Goal: Find specific page/section: Find specific page/section

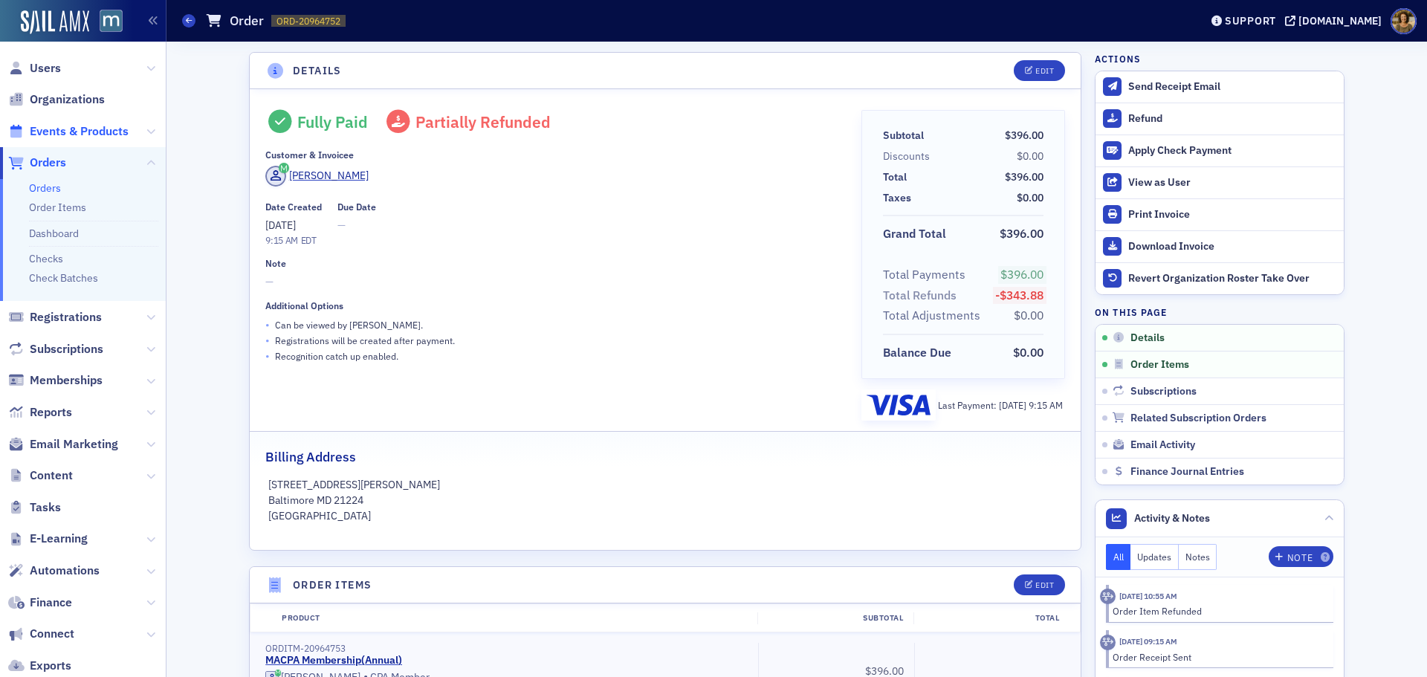
click at [45, 128] on span "Events & Products" at bounding box center [79, 131] width 99 height 16
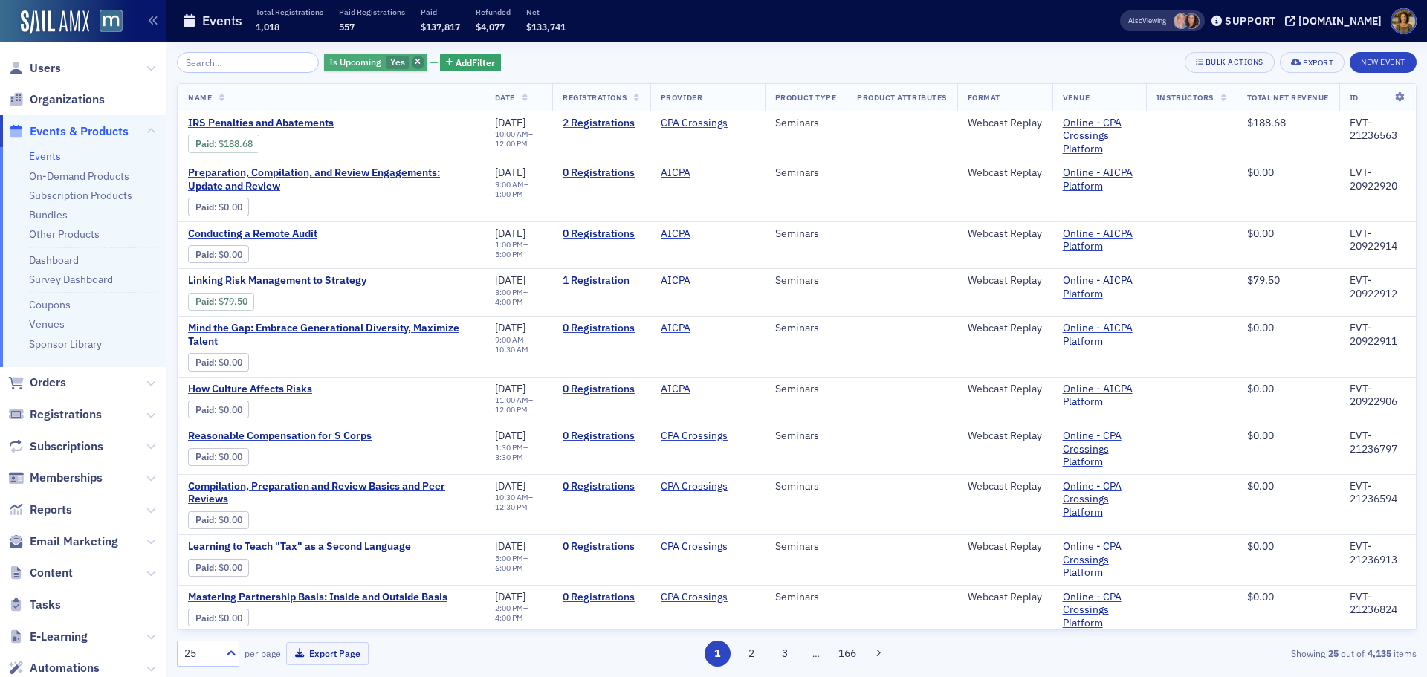
click at [415, 62] on icon "button" at bounding box center [418, 63] width 6 height 8
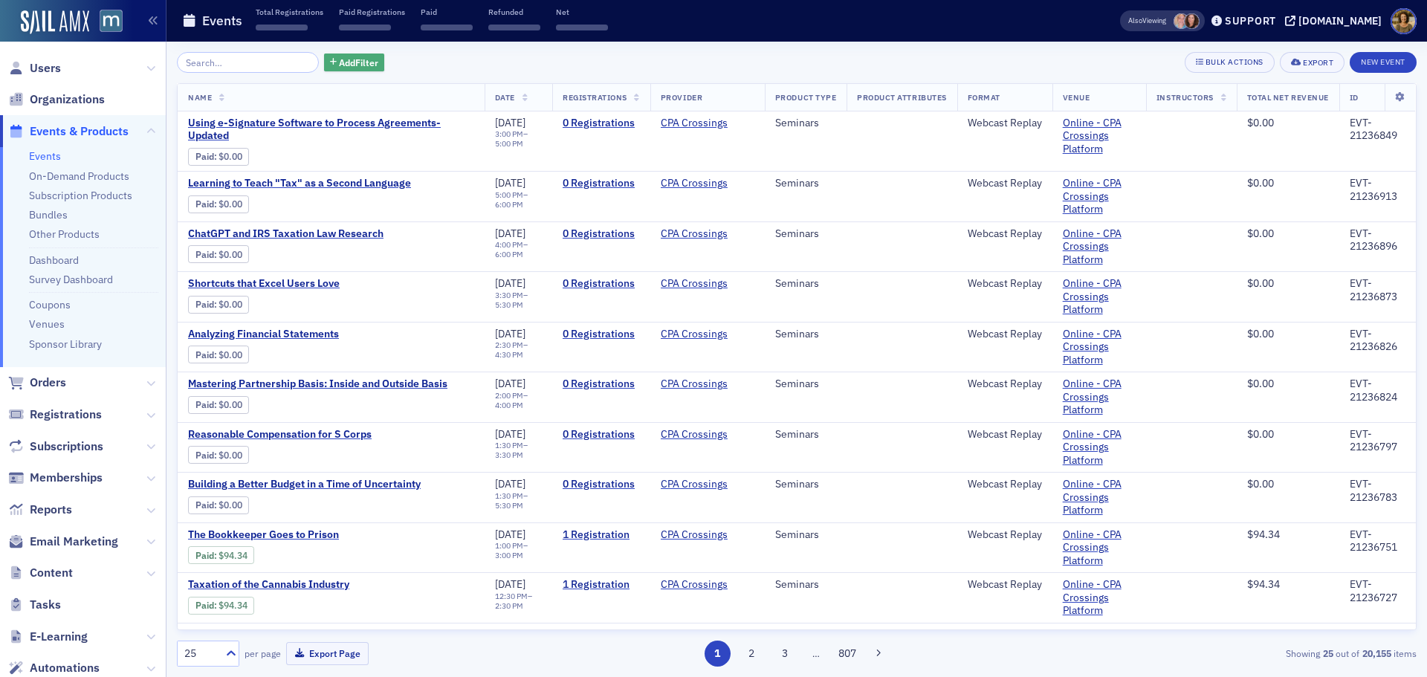
click at [339, 65] on span "Add Filter" at bounding box center [358, 62] width 39 height 13
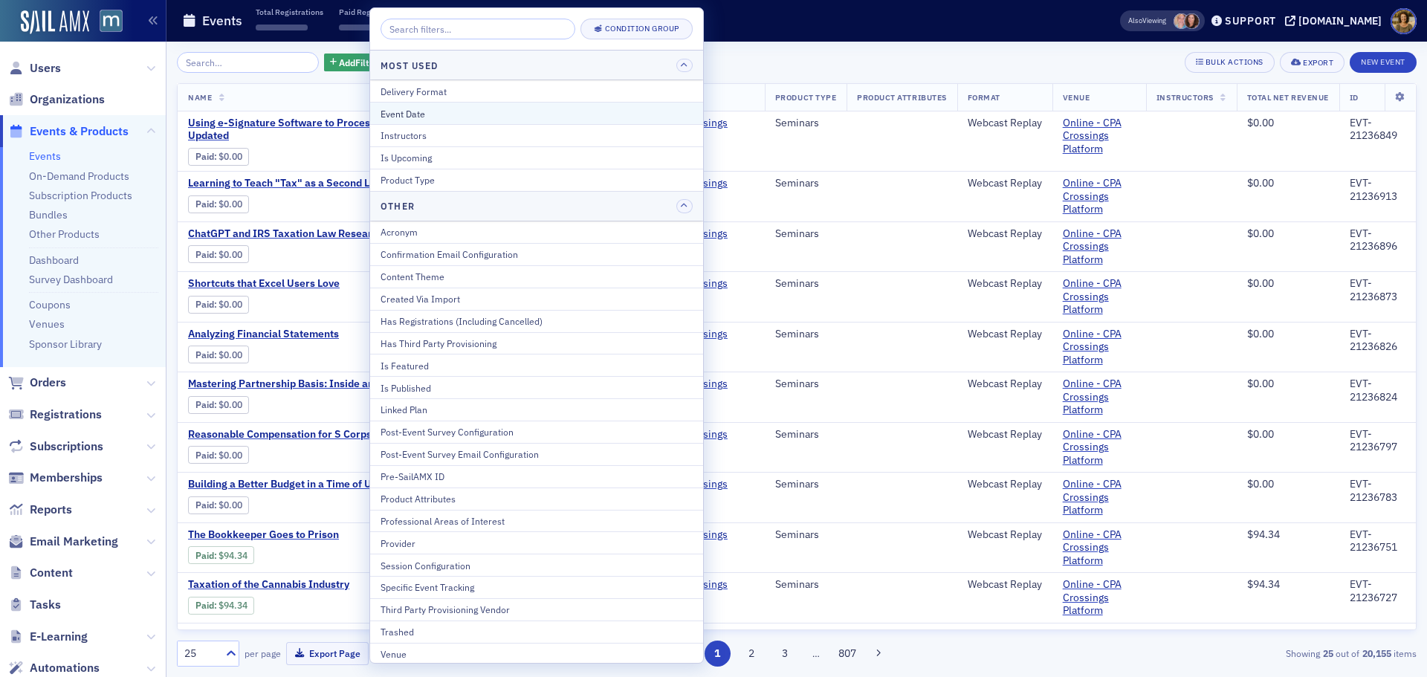
click at [404, 103] on button "Event Date" at bounding box center [536, 113] width 333 height 22
select select "9"
select select "2025"
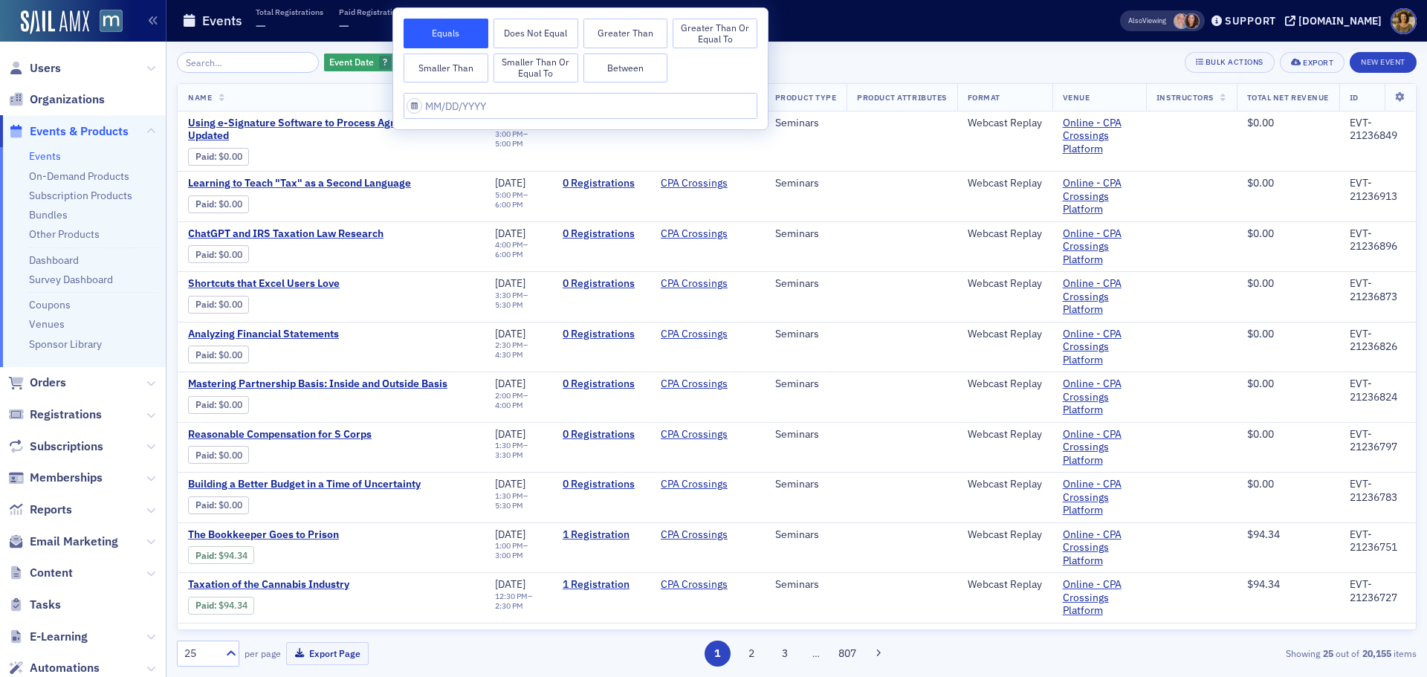
click at [625, 74] on button "Between" at bounding box center [625, 69] width 85 height 30
select select "9"
select select "2025"
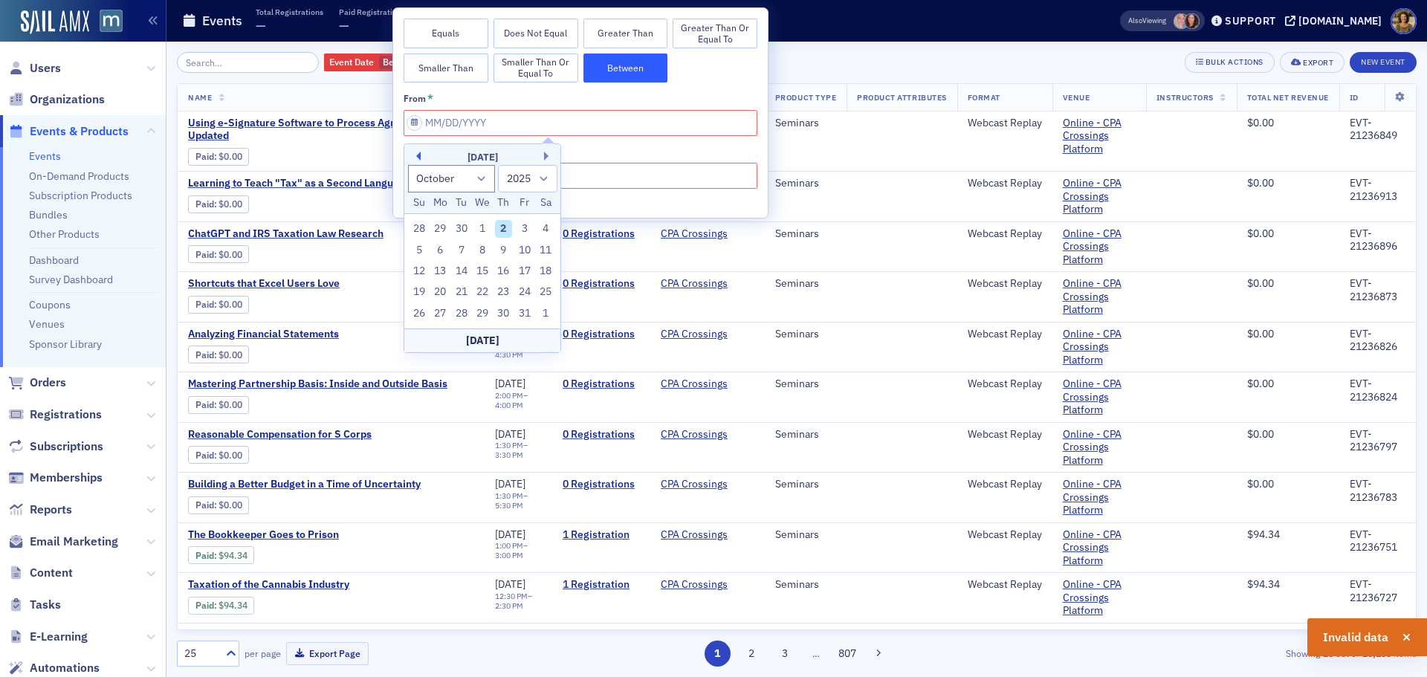
click at [420, 158] on button "Previous Month" at bounding box center [416, 156] width 9 height 9
select select "8"
drag, startPoint x: 437, startPoint y: 222, endPoint x: 500, endPoint y: 204, distance: 65.6
click at [438, 221] on div "1" at bounding box center [440, 229] width 18 height 18
type input "[DATE]"
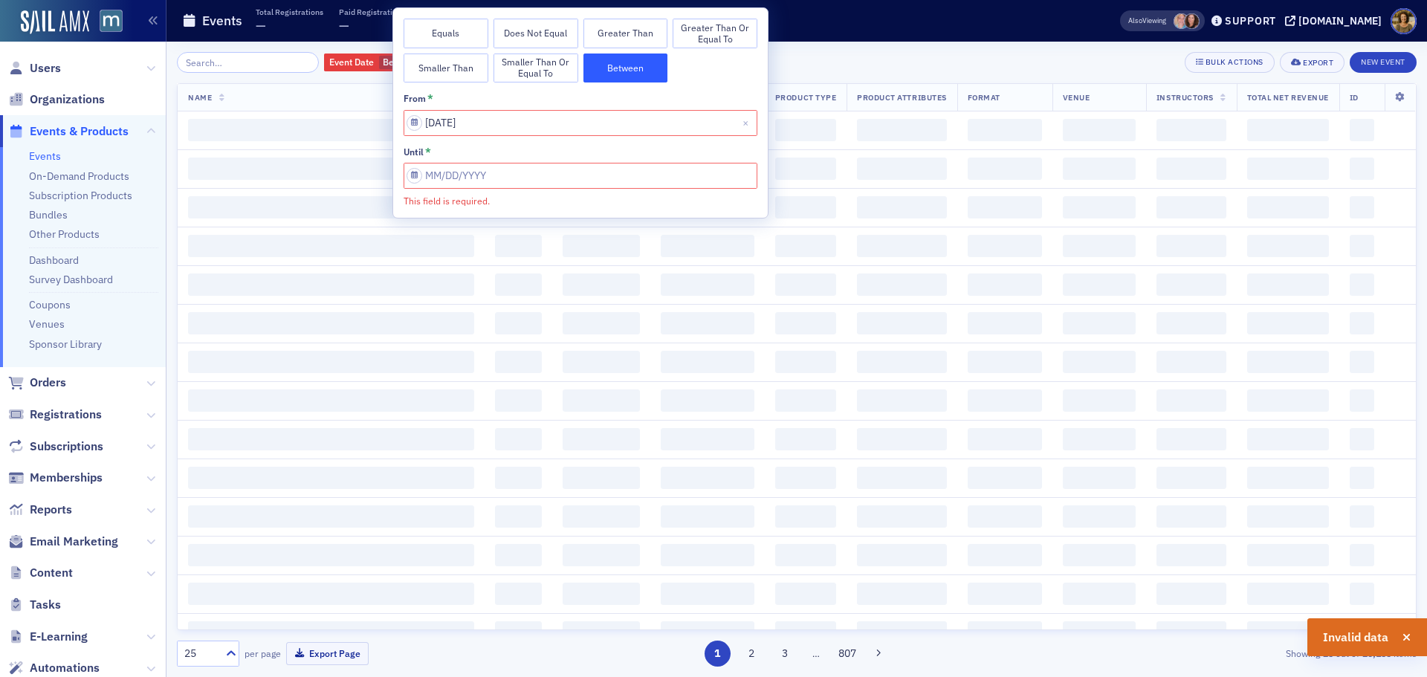
click at [604, 176] on input "This field is required." at bounding box center [581, 176] width 354 height 26
select select "9"
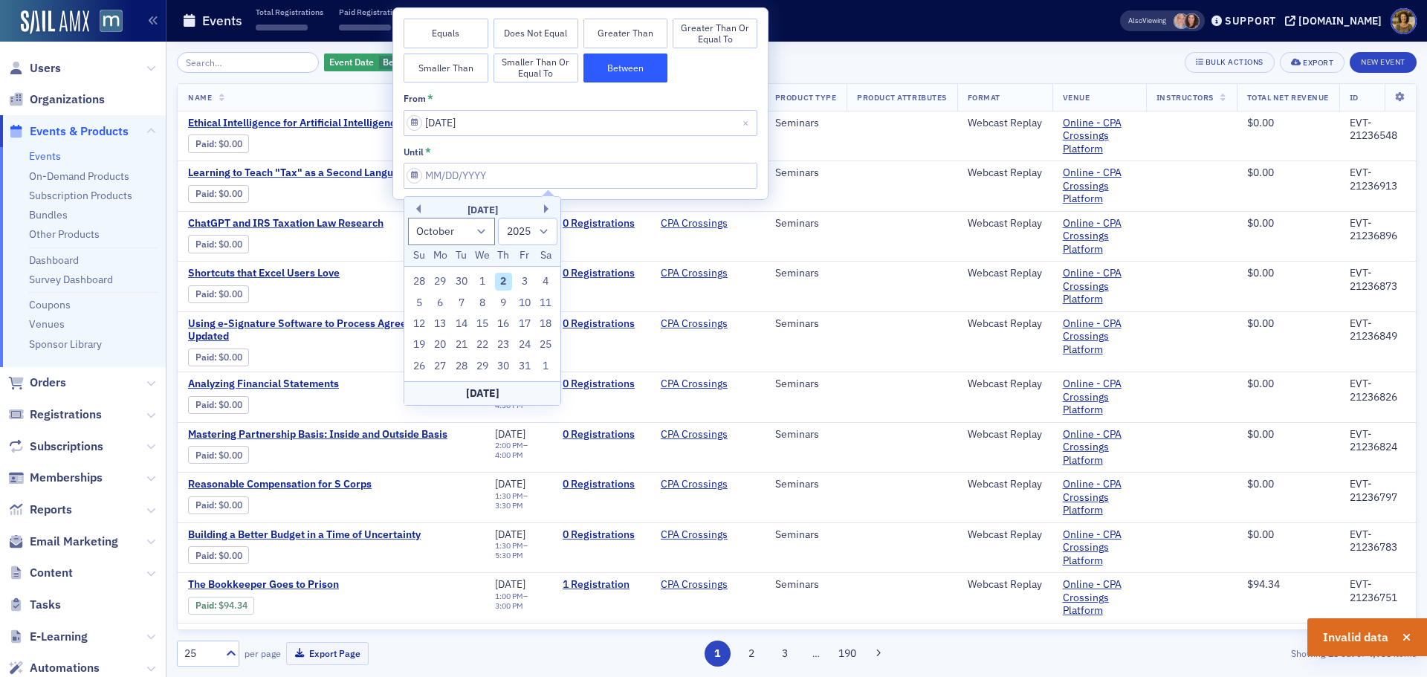
drag, startPoint x: 461, startPoint y: 280, endPoint x: 475, endPoint y: 261, distance: 23.5
click at [461, 279] on div "30" at bounding box center [462, 282] width 18 height 18
type input "[DATE]"
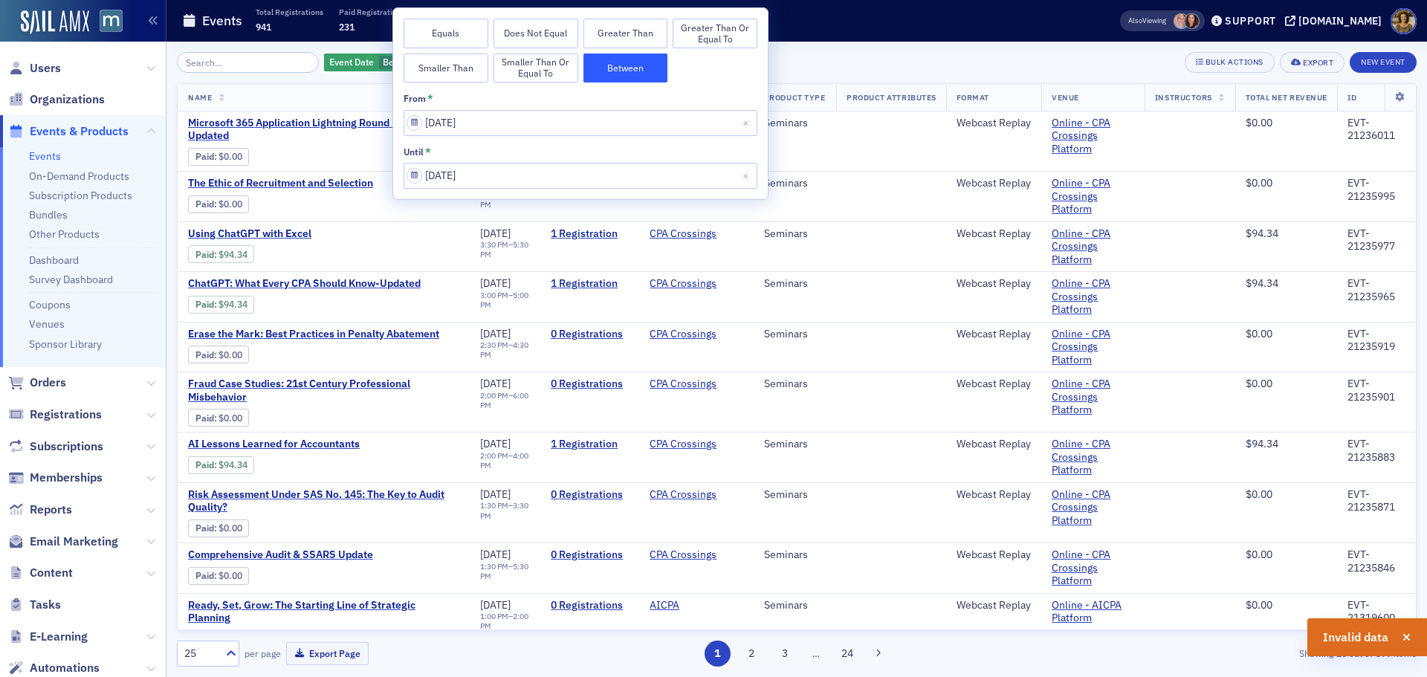
click at [865, 51] on div "Event Date Between : [DATE] – [DATE] Add Filter Bulk Actions Export New Event N…" at bounding box center [797, 359] width 1240 height 635
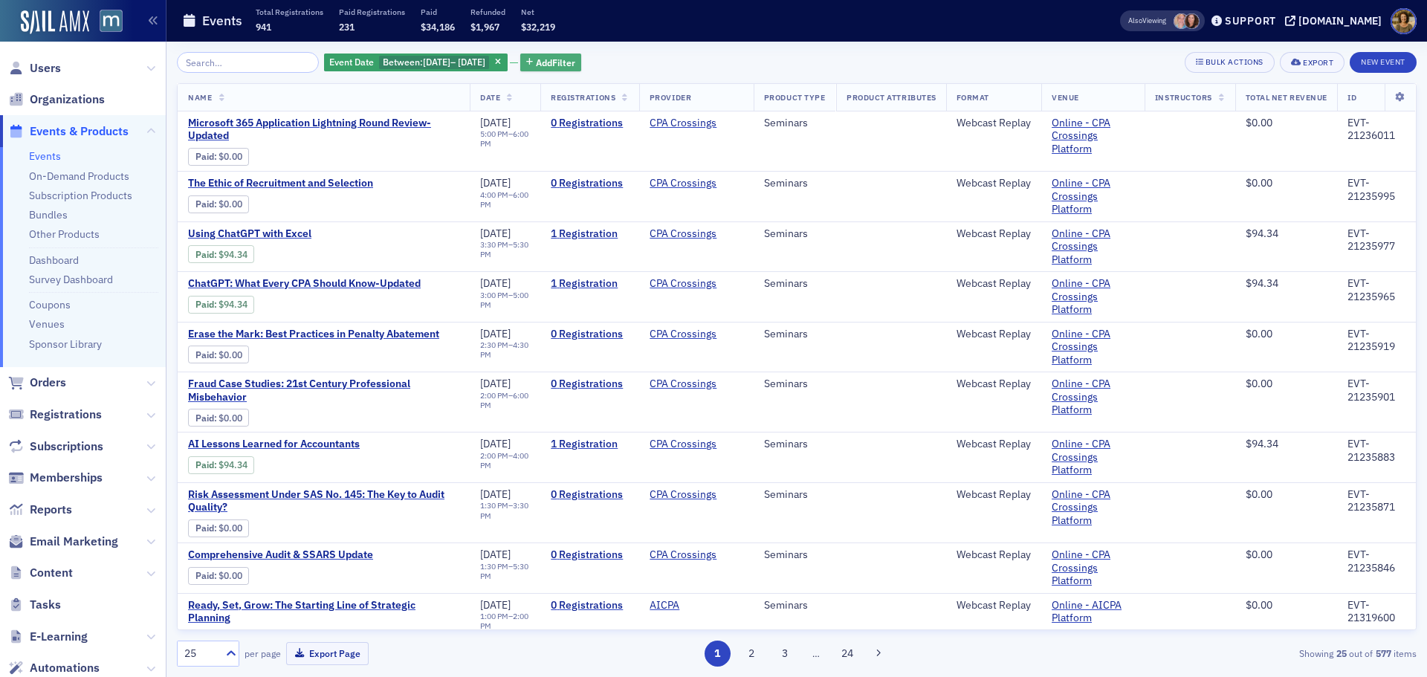
click at [563, 62] on span "Add Filter" at bounding box center [555, 62] width 39 height 13
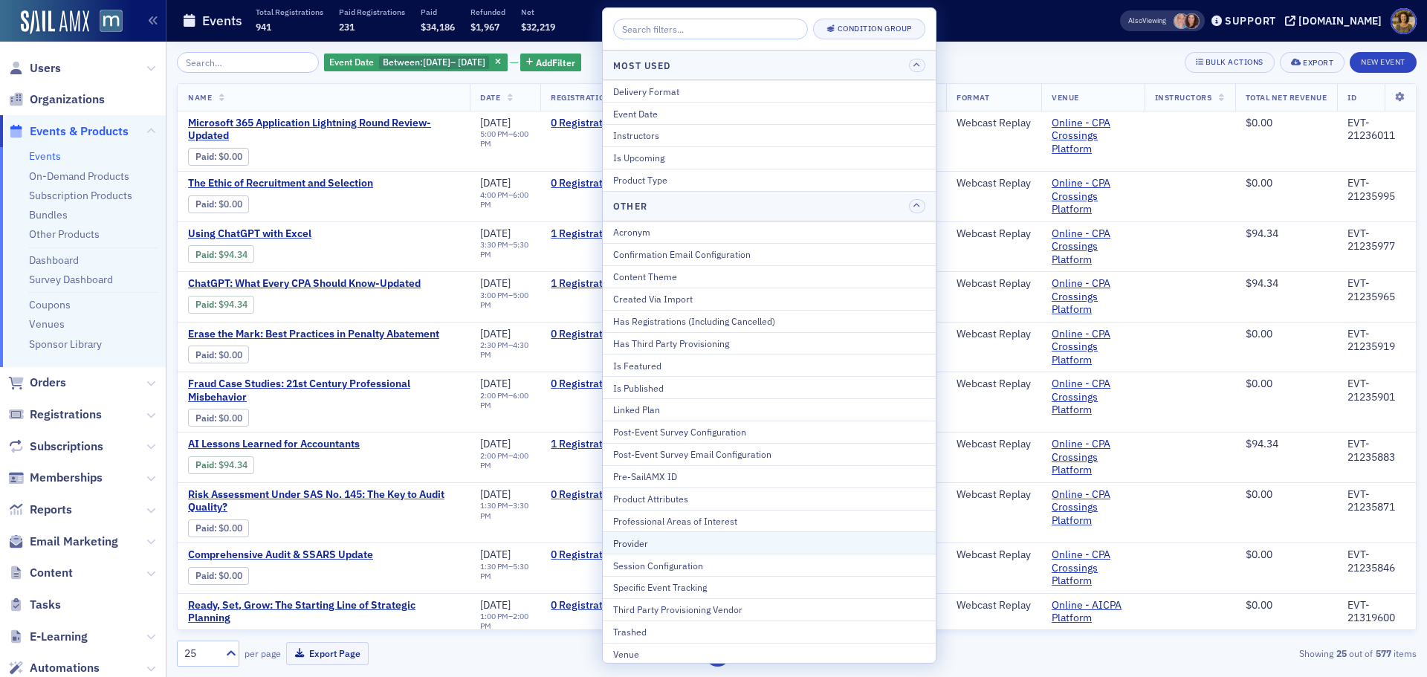
click at [656, 542] on div "Provider" at bounding box center [769, 543] width 312 height 13
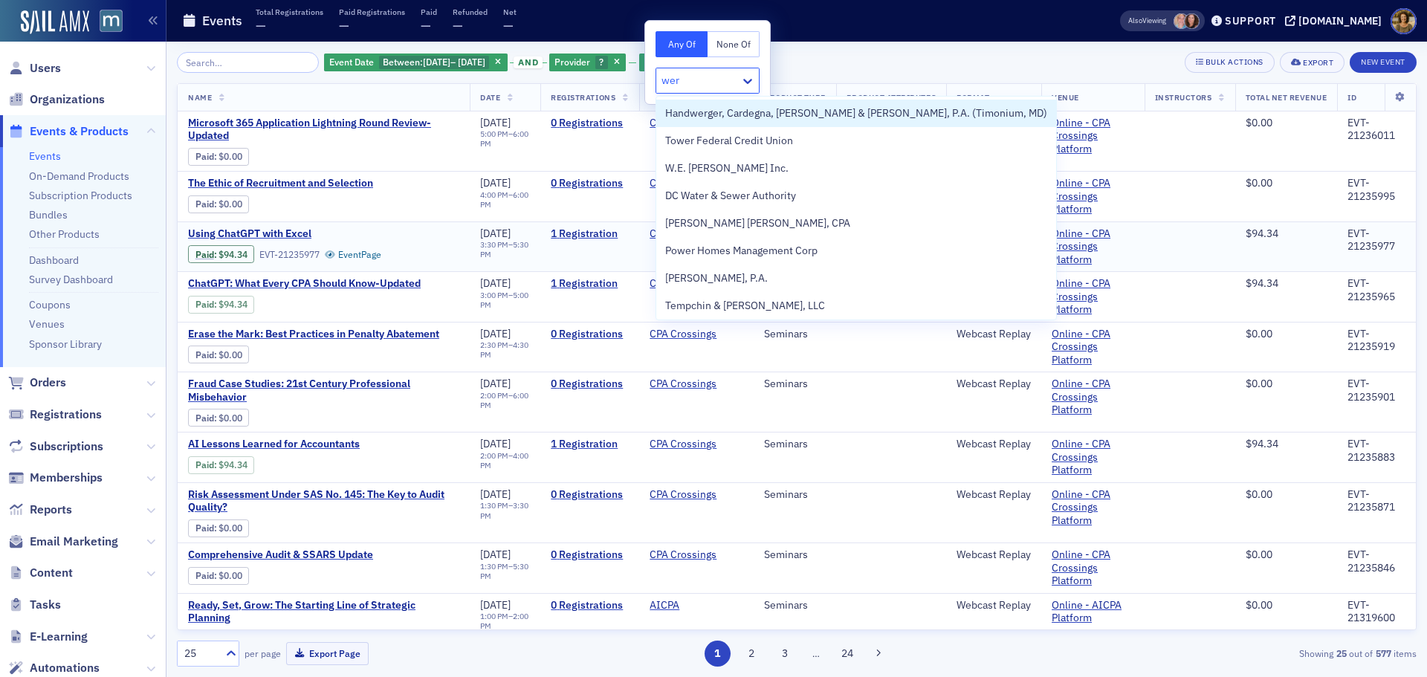
type input "wern"
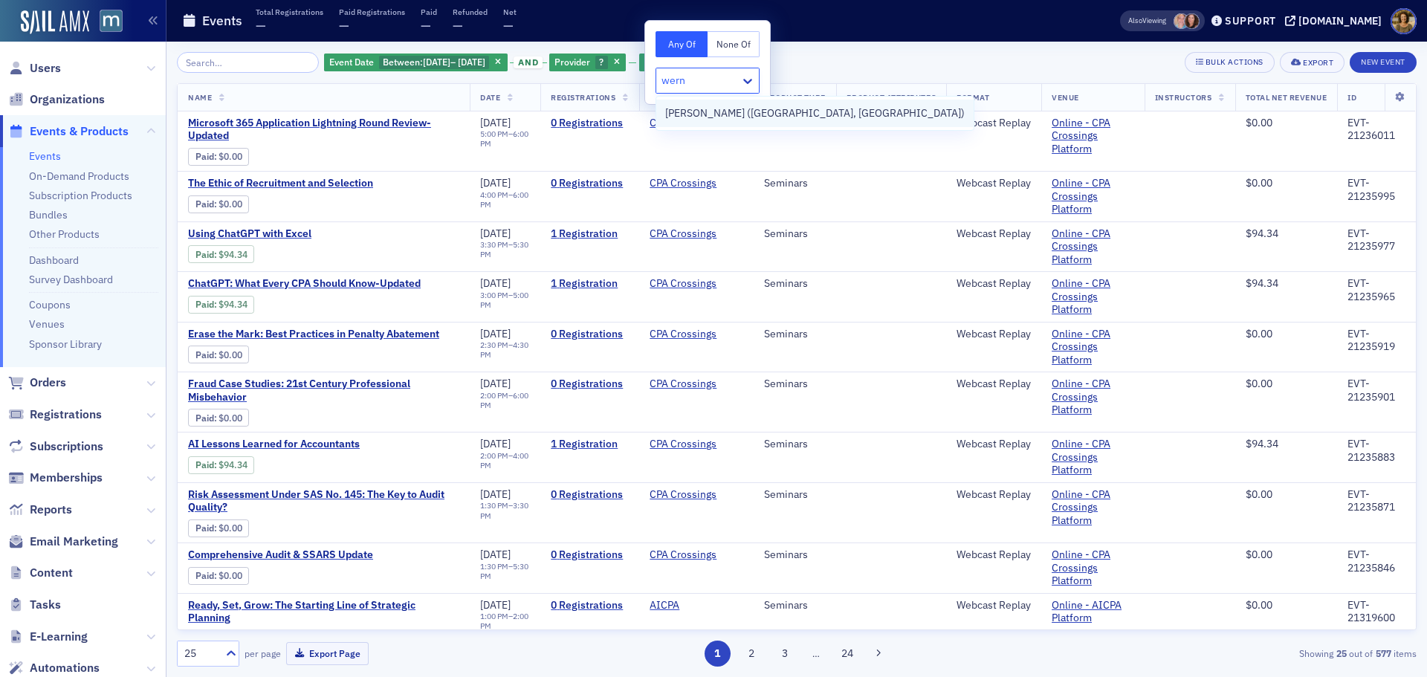
click at [718, 111] on span "[PERSON_NAME] ([GEOGRAPHIC_DATA], [GEOGRAPHIC_DATA])" at bounding box center [814, 114] width 299 height 16
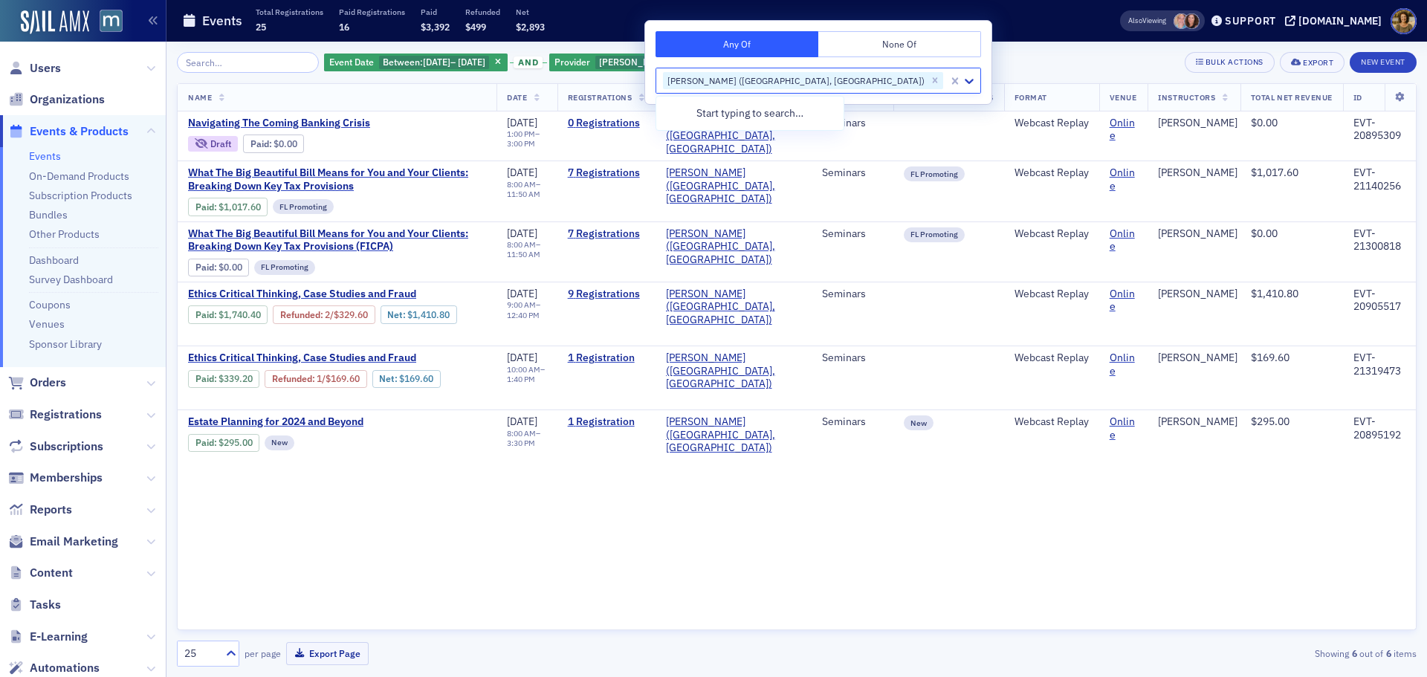
click at [913, 74] on div "Event Date Between : [DATE] – [DATE] and Provider [PERSON_NAME] ([GEOGRAPHIC_DA…" at bounding box center [797, 359] width 1240 height 615
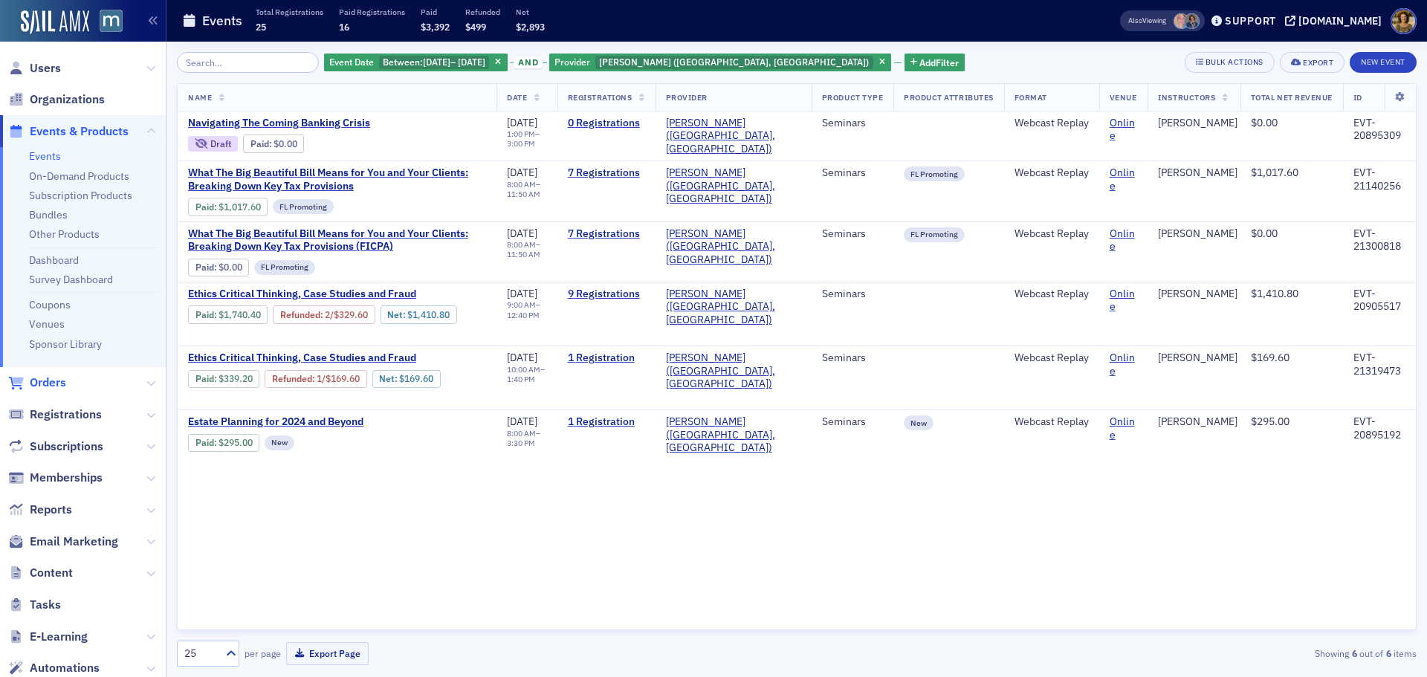
click at [52, 383] on span "Orders" at bounding box center [48, 383] width 36 height 16
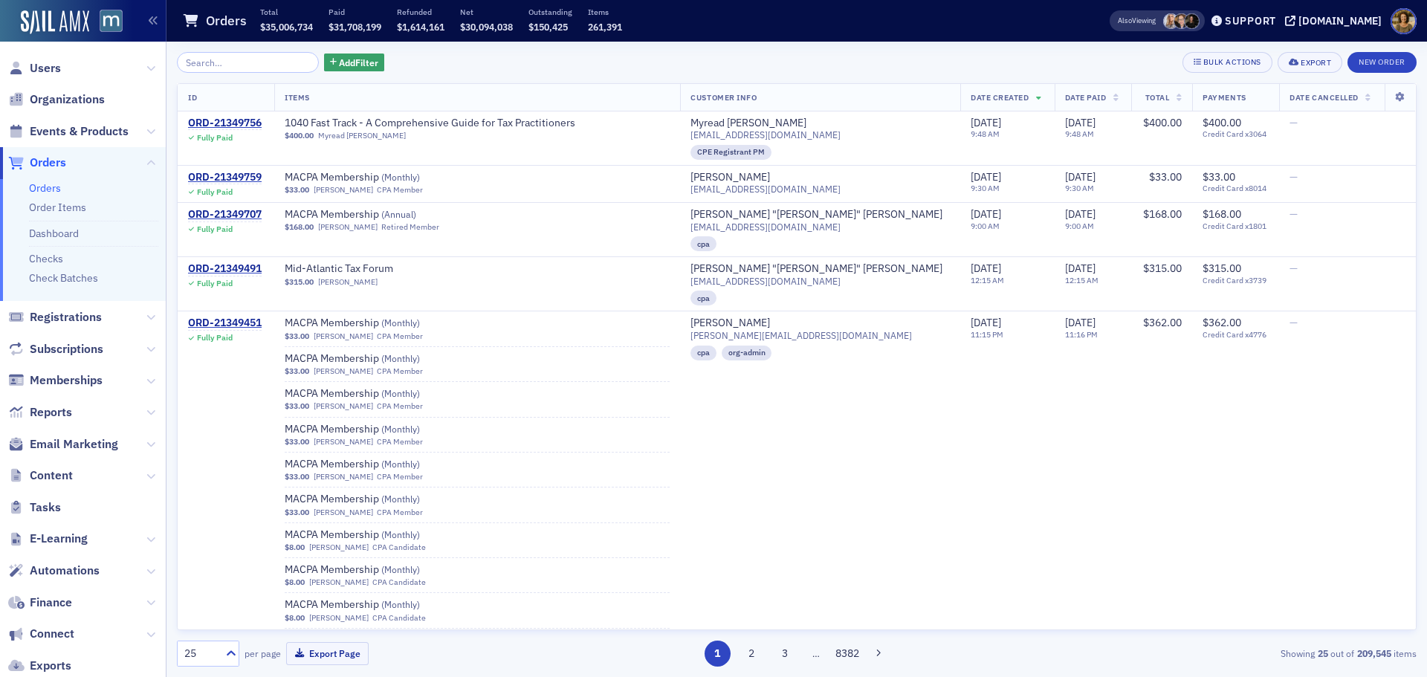
click at [42, 187] on link "Orders" at bounding box center [45, 187] width 32 height 13
click at [224, 54] on input "search" at bounding box center [248, 62] width 142 height 21
paste input "ORD-21207577"
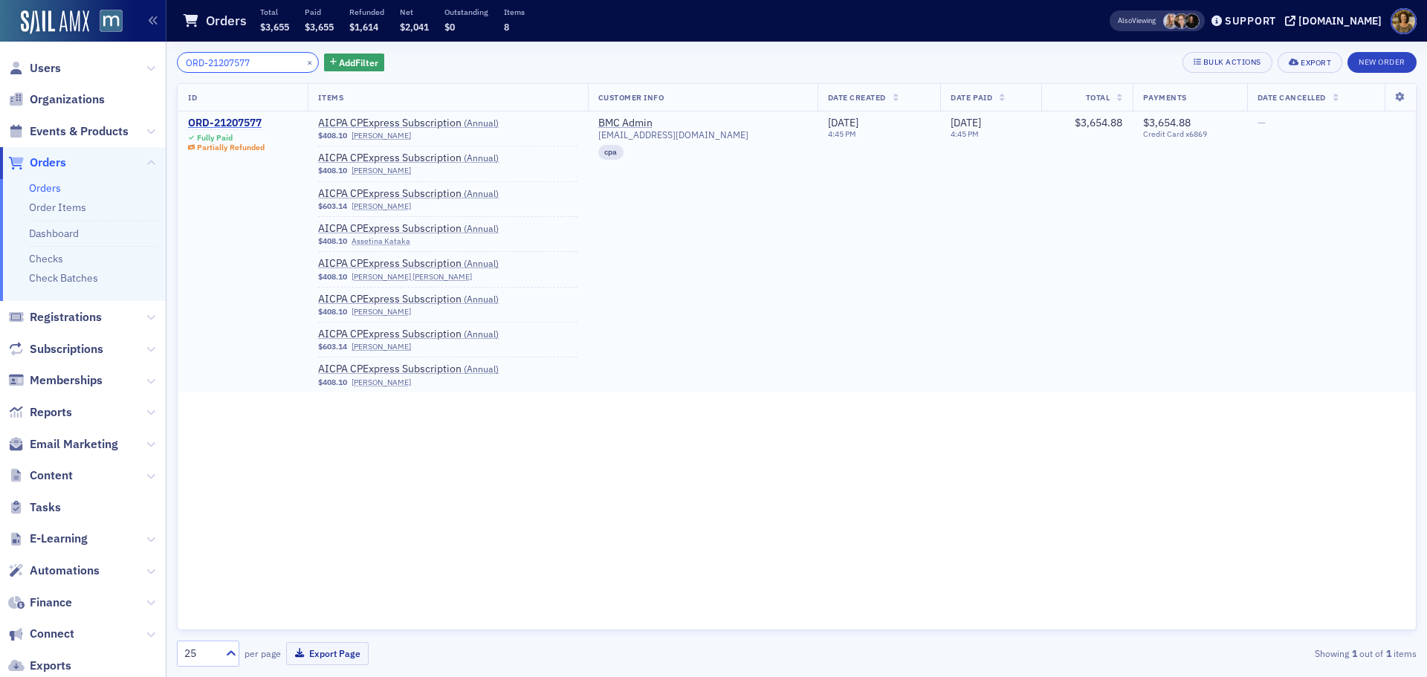
type input "ORD-21207577"
click at [233, 118] on div "ORD-21207577" at bounding box center [226, 123] width 77 height 13
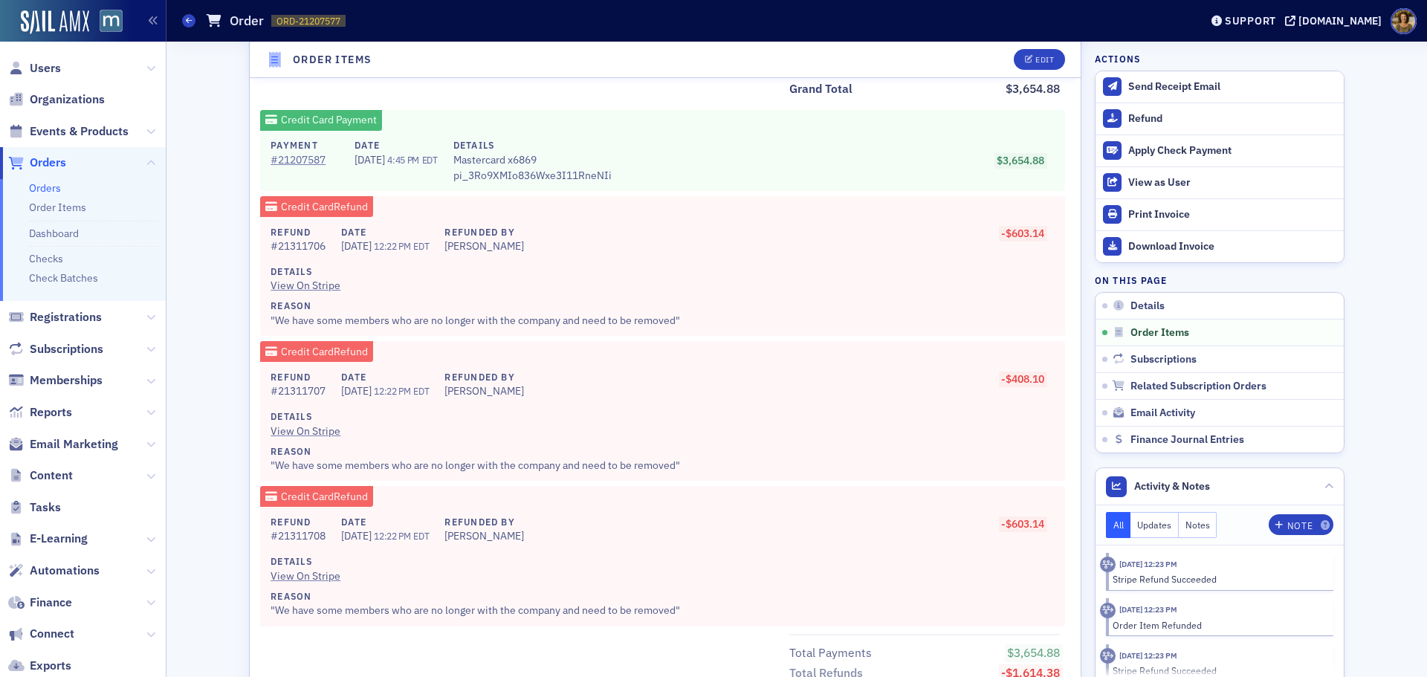
scroll to position [1338, 0]
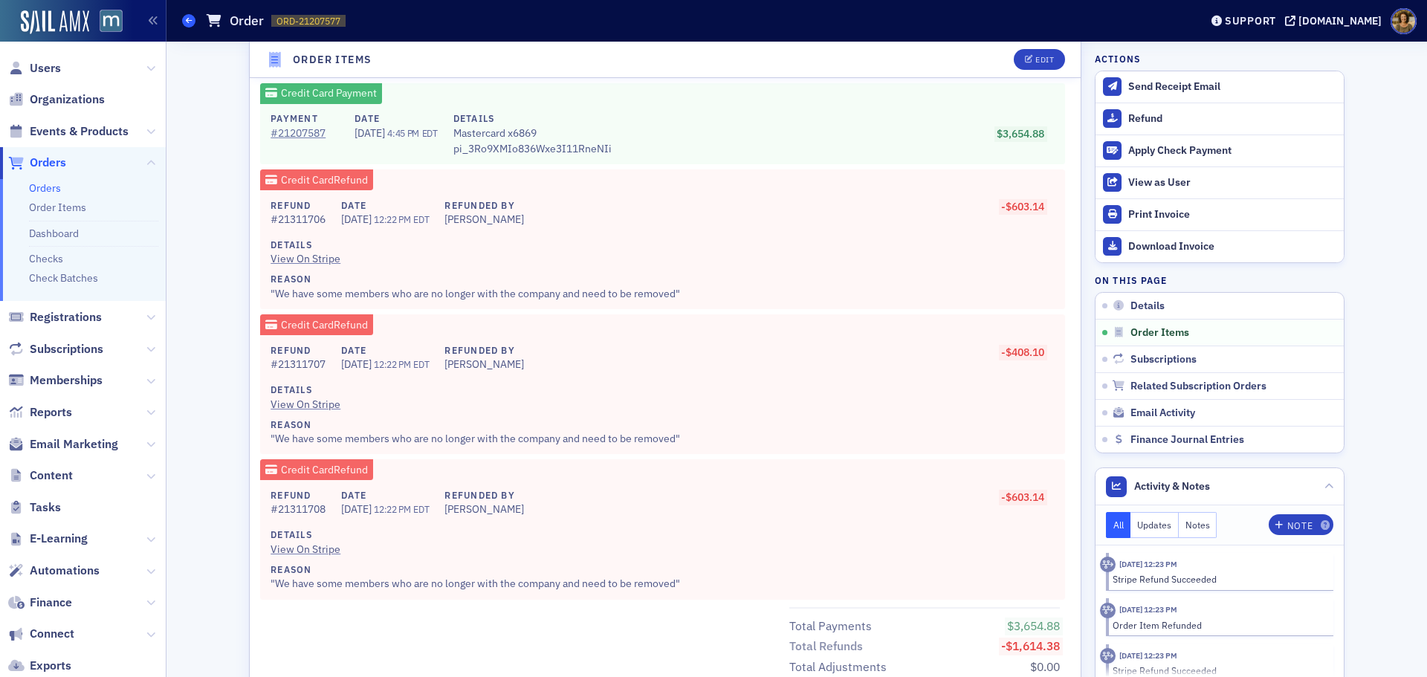
click at [189, 20] on icon at bounding box center [189, 20] width 6 height 7
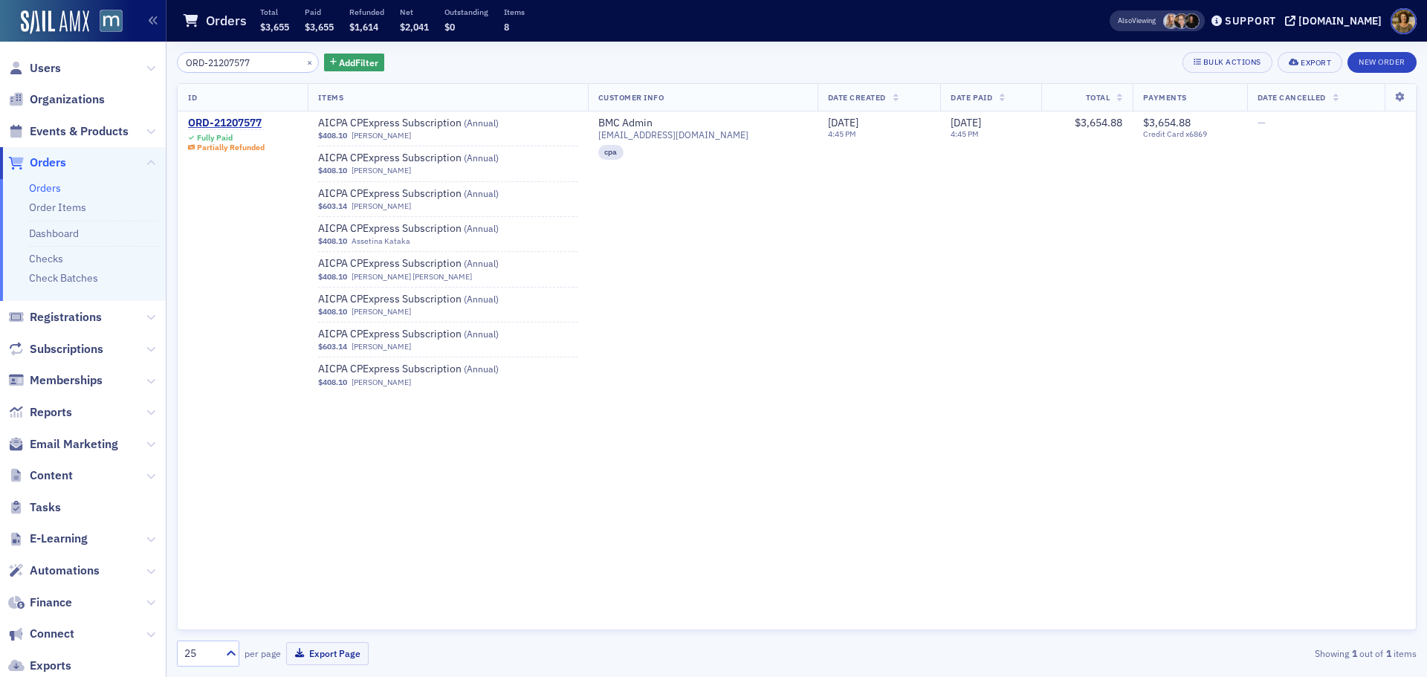
drag, startPoint x: 175, startPoint y: 61, endPoint x: 132, endPoint y: 66, distance: 43.4
click at [132, 66] on div "Users Organizations Events & Products Orders Orders Order Items Dashboard Check…" at bounding box center [713, 338] width 1427 height 677
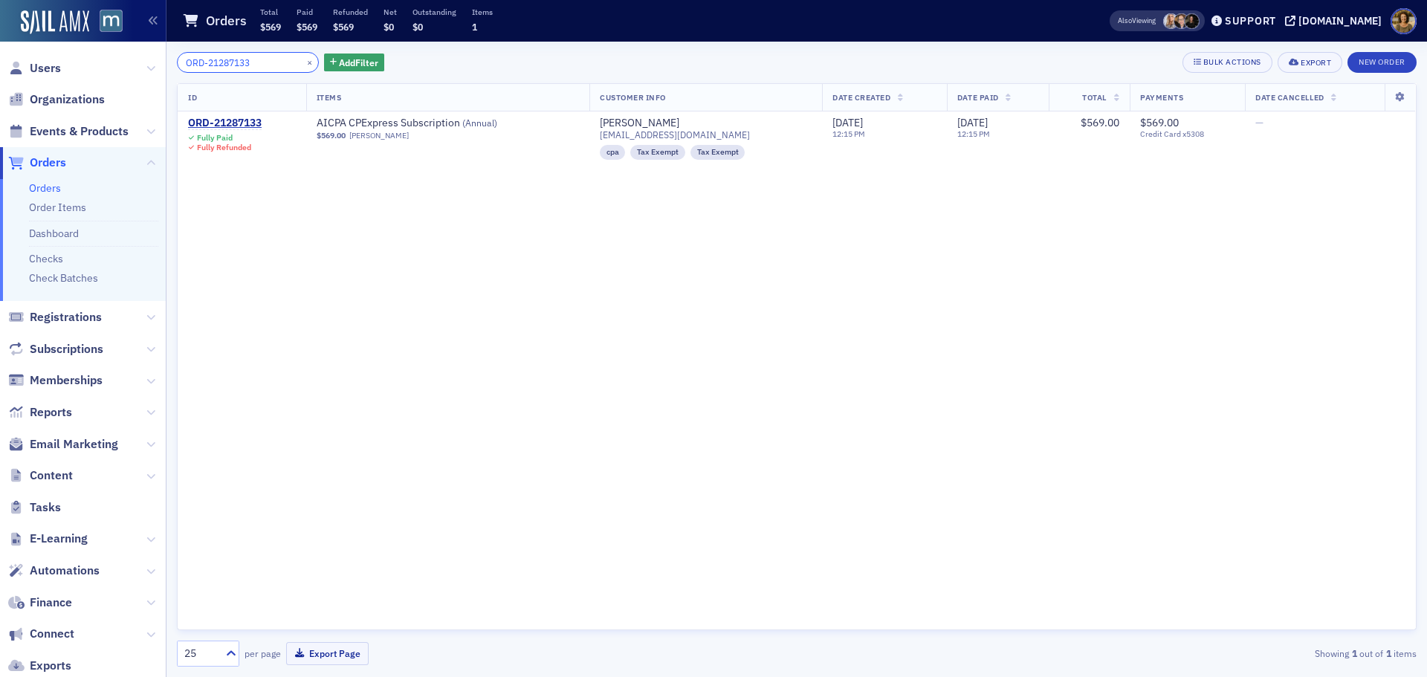
drag, startPoint x: 229, startPoint y: 68, endPoint x: 181, endPoint y: 79, distance: 49.4
click at [181, 79] on div "ORD-21287133 × Add Filter Bulk Actions Export New Order ID Items Customer Info …" at bounding box center [797, 359] width 1240 height 615
paste input "302656"
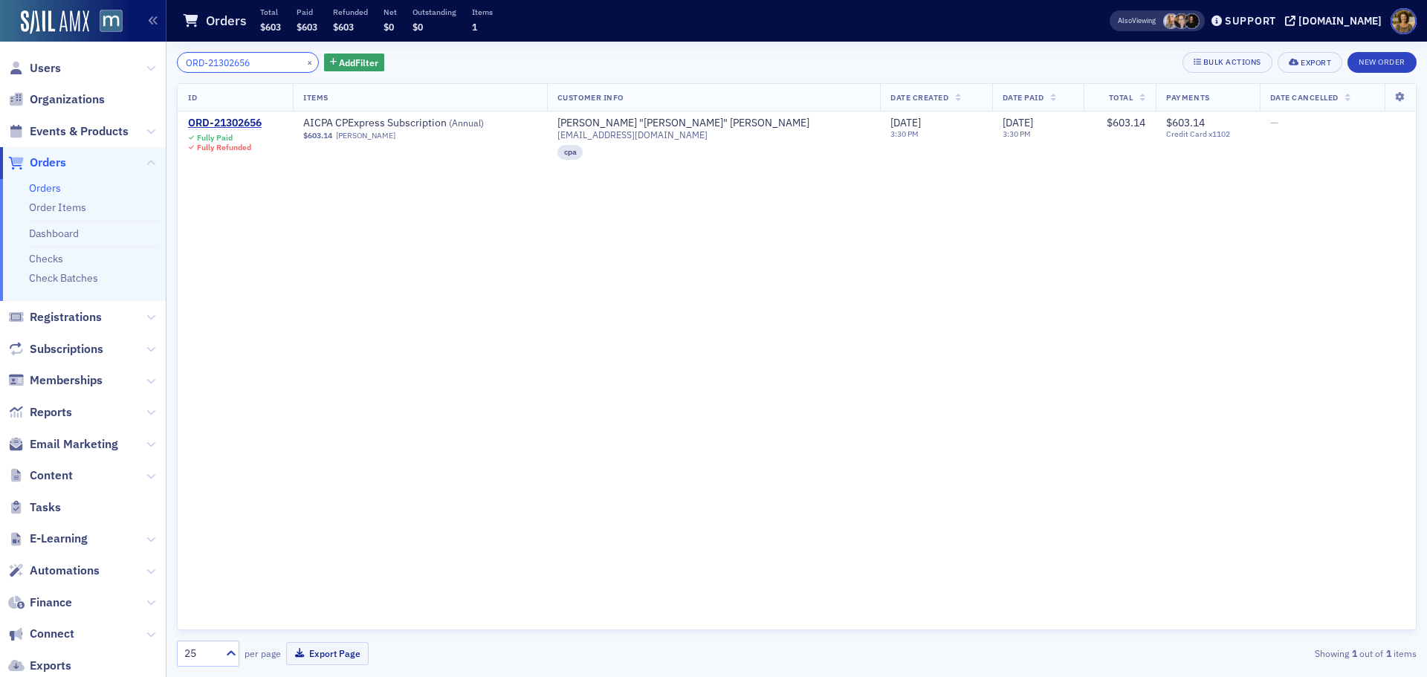
drag, startPoint x: 254, startPoint y: 62, endPoint x: 149, endPoint y: 70, distance: 105.0
click at [150, 70] on div "Users Organizations Events & Products Orders Orders Order Items Dashboard Check…" at bounding box center [713, 338] width 1427 height 677
paste input "290728"
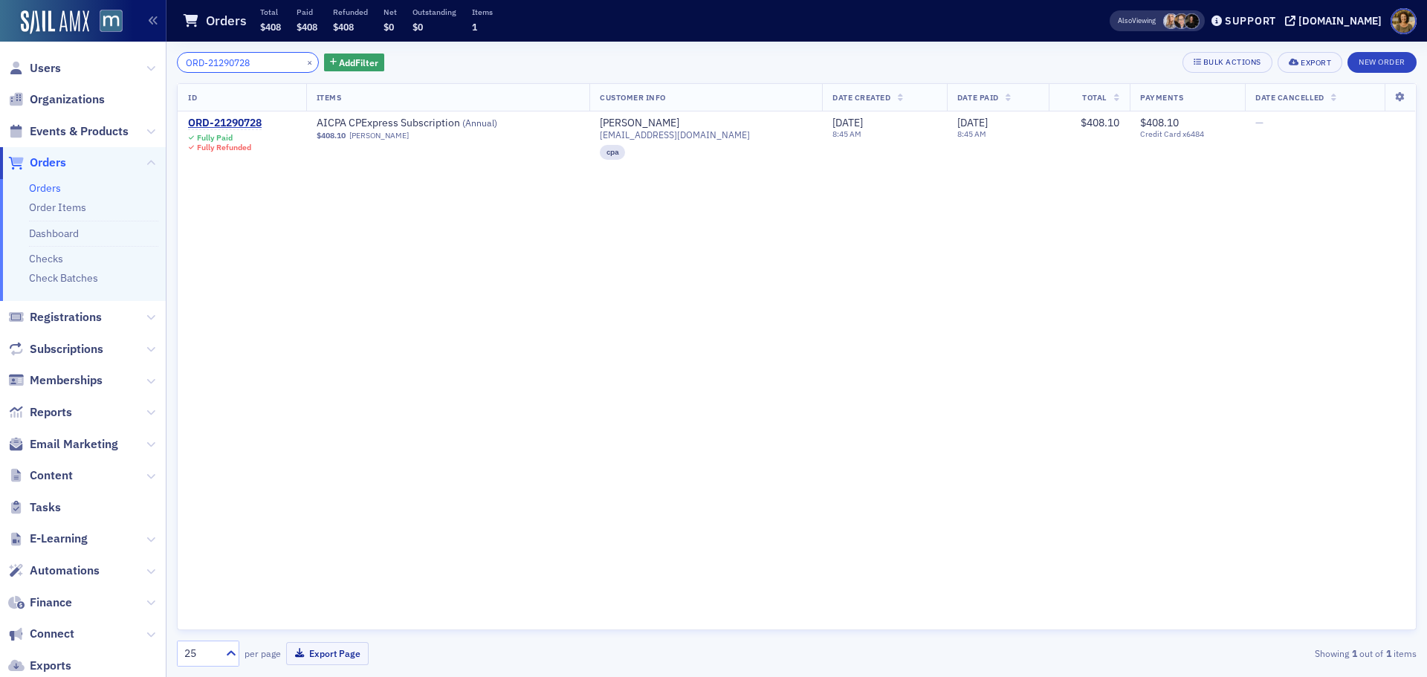
drag, startPoint x: 243, startPoint y: 65, endPoint x: 115, endPoint y: 80, distance: 128.8
click at [115, 80] on div "Users Organizations Events & Products Orders Orders Order Items Dashboard Check…" at bounding box center [713, 338] width 1427 height 677
paste input "306192"
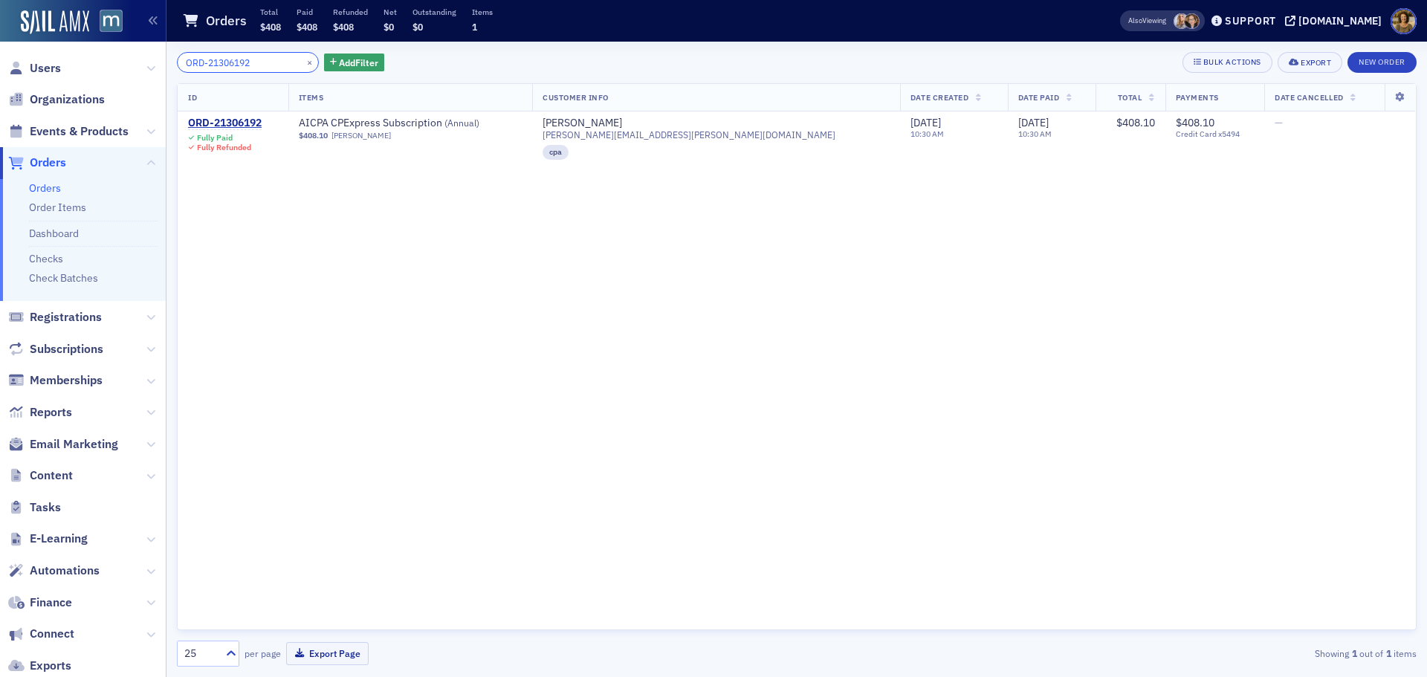
drag, startPoint x: 259, startPoint y: 62, endPoint x: 155, endPoint y: 66, distance: 104.1
click at [155, 66] on div "Users Organizations Events & Products Orders Orders Order Items Dashboard Check…" at bounding box center [713, 338] width 1427 height 677
paste input "286929"
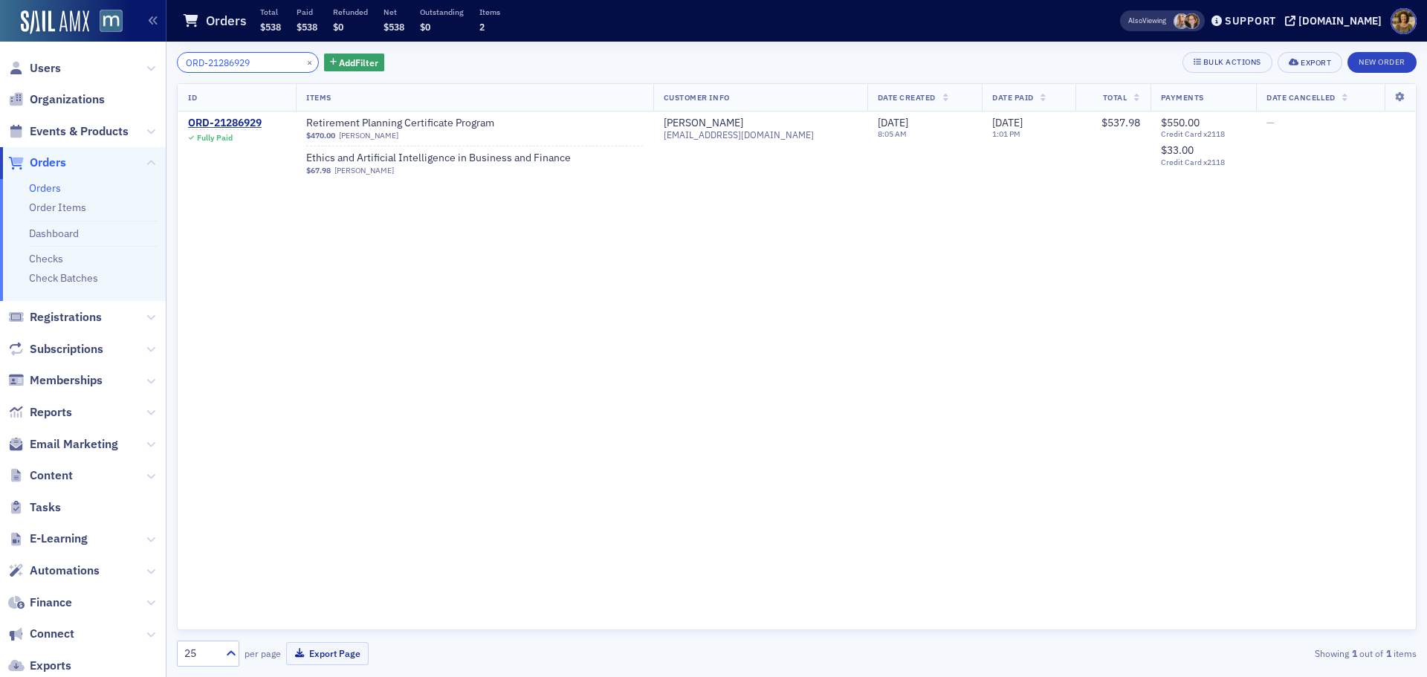
type input "ORD-21286929"
click at [250, 126] on div "ORD-21286929" at bounding box center [225, 123] width 74 height 13
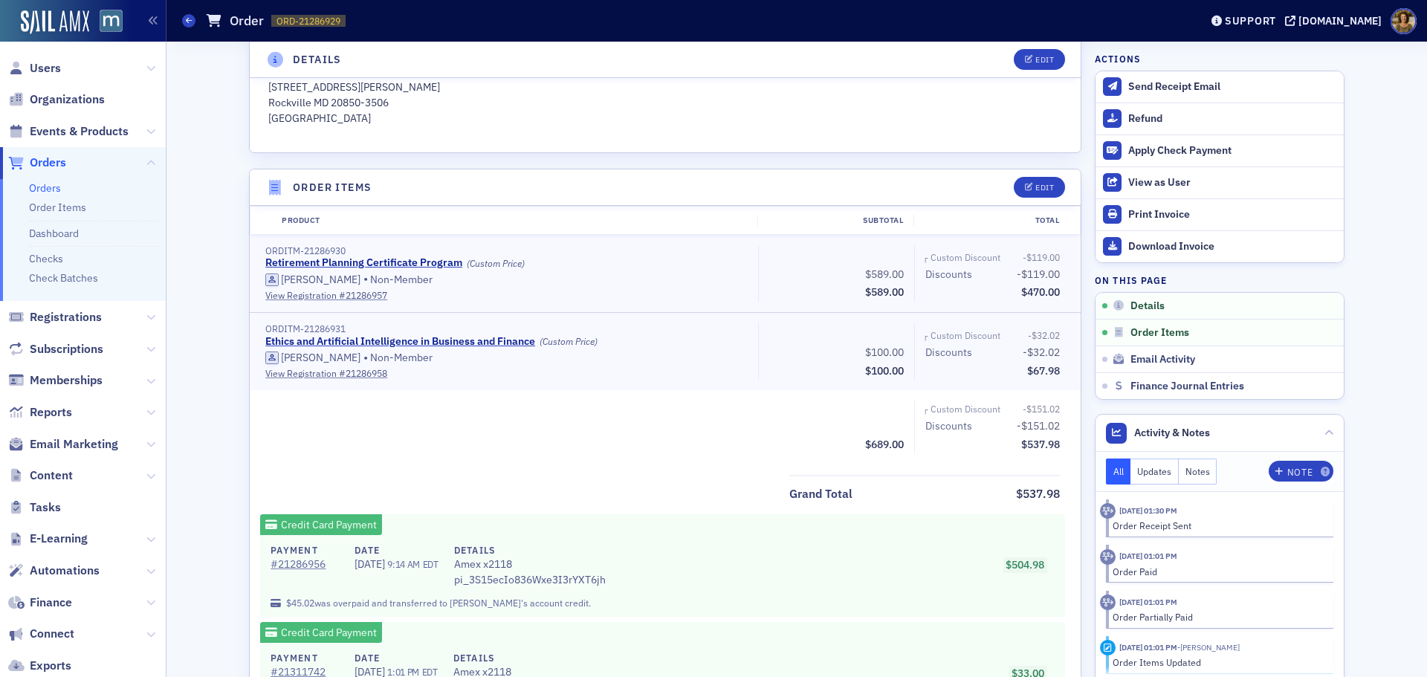
scroll to position [423, 0]
